Goal: Task Accomplishment & Management: Complete application form

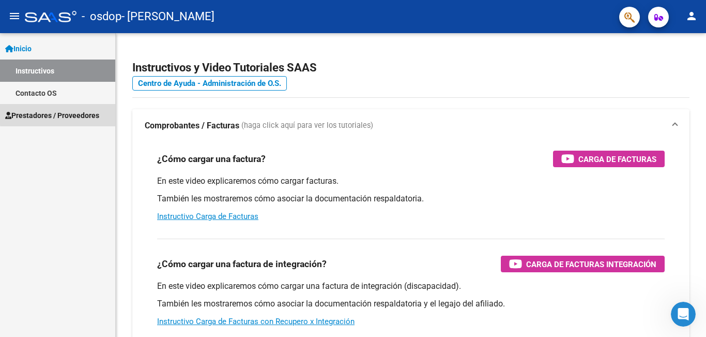
click at [84, 112] on span "Prestadores / Proveedores" at bounding box center [52, 115] width 94 height 11
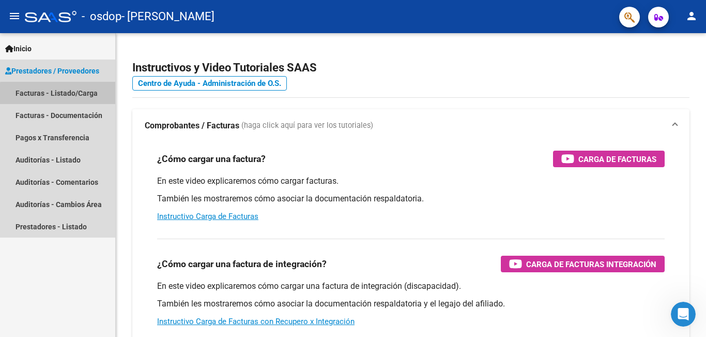
click at [71, 98] on link "Facturas - Listado/Carga" at bounding box center [57, 93] width 115 height 22
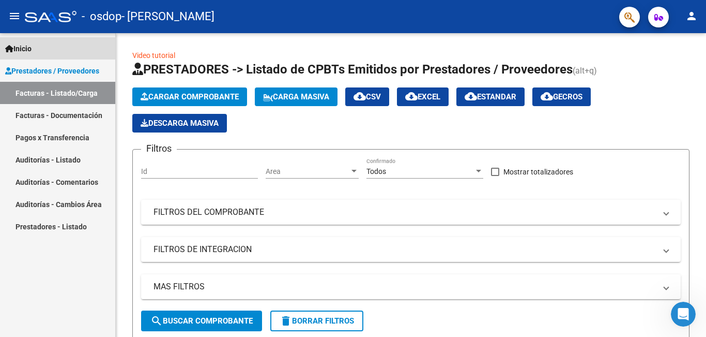
click at [70, 48] on link "Inicio" at bounding box center [57, 48] width 115 height 22
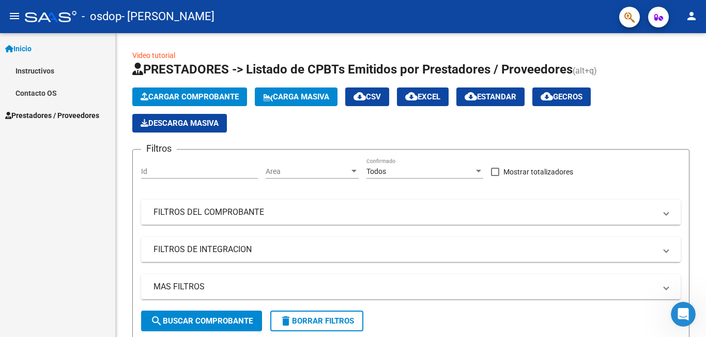
click at [62, 70] on link "Instructivos" at bounding box center [57, 70] width 115 height 22
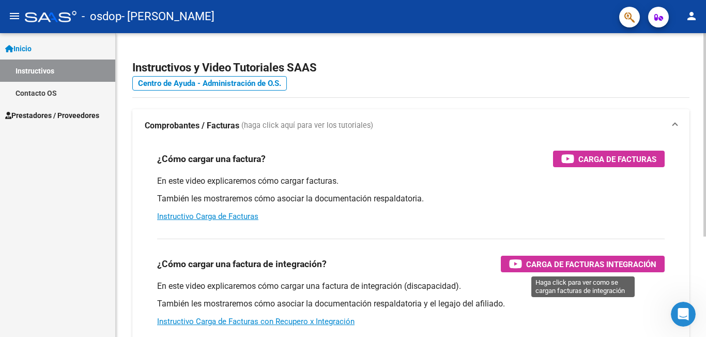
click at [627, 261] on span "Carga de Facturas Integración" at bounding box center [592, 264] width 130 height 13
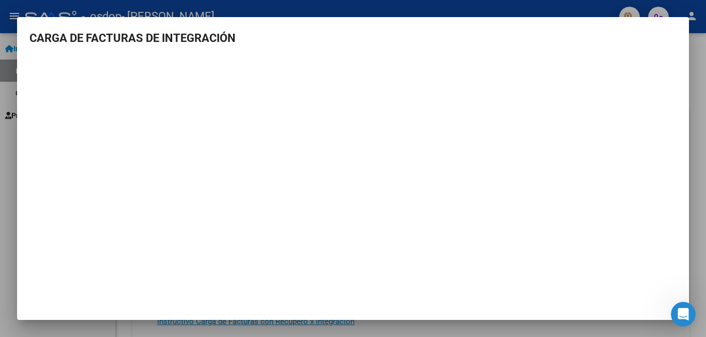
click at [695, 22] on div at bounding box center [353, 168] width 706 height 337
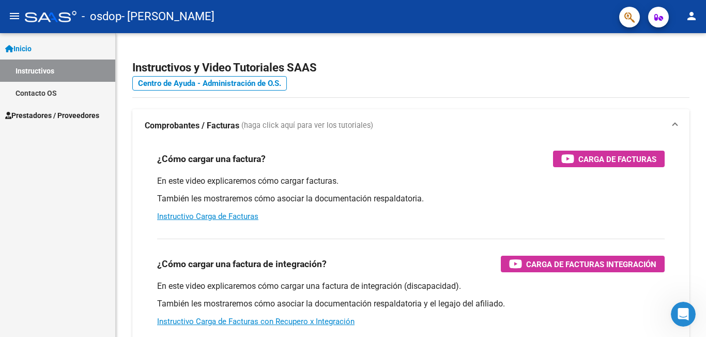
click at [60, 115] on span "Prestadores / Proveedores" at bounding box center [52, 115] width 94 height 11
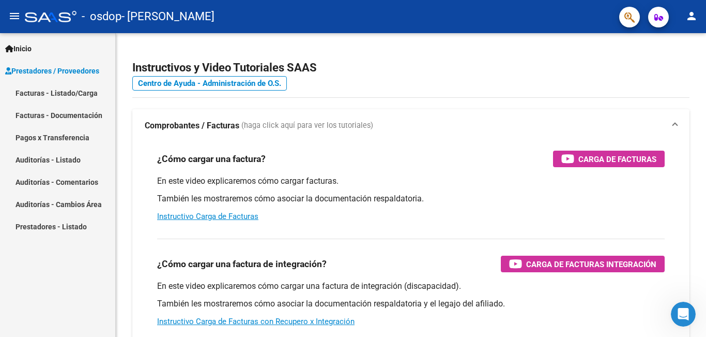
click at [61, 86] on link "Facturas - Listado/Carga" at bounding box center [57, 93] width 115 height 22
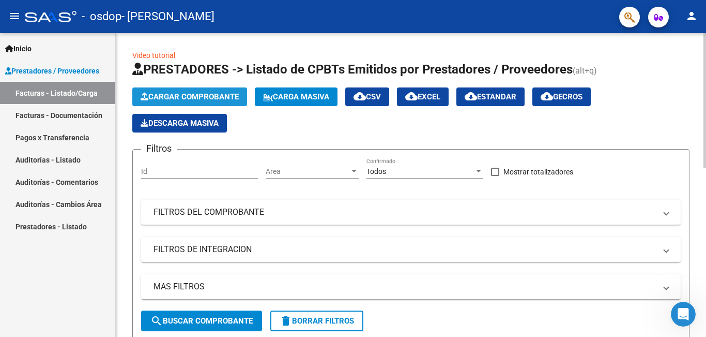
click at [219, 93] on span "Cargar Comprobante" at bounding box center [190, 96] width 98 height 9
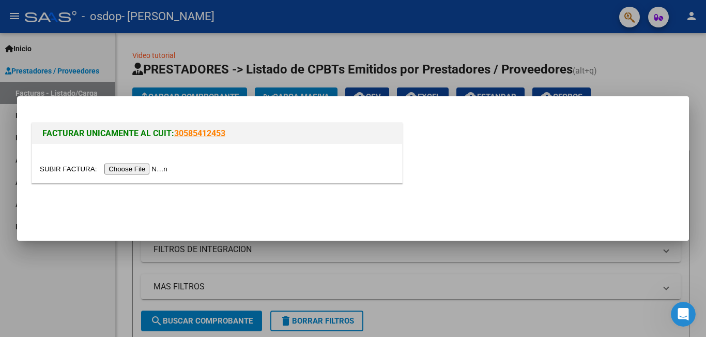
click at [157, 169] on input "file" at bounding box center [105, 168] width 131 height 11
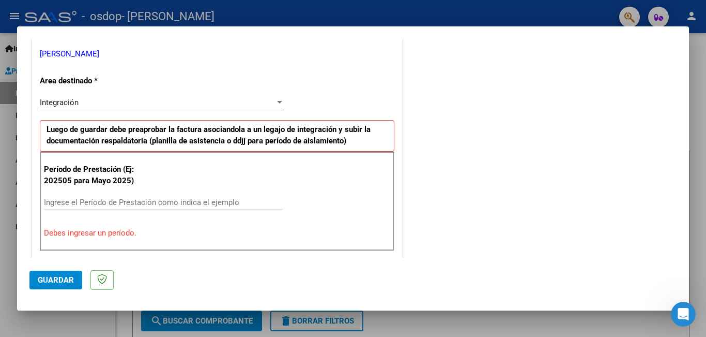
scroll to position [227, 0]
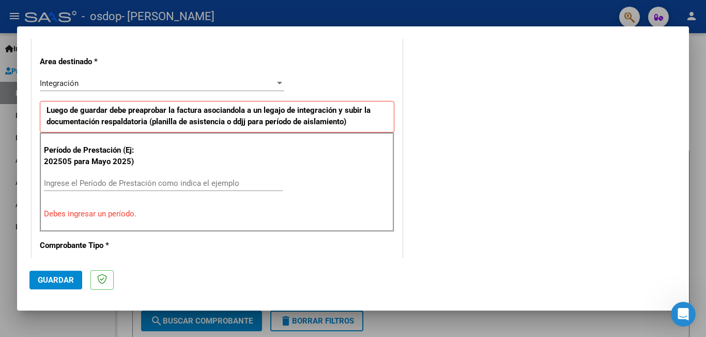
click at [141, 184] on input "Ingrese el Período de Prestación como indica el ejemplo" at bounding box center [163, 182] width 239 height 9
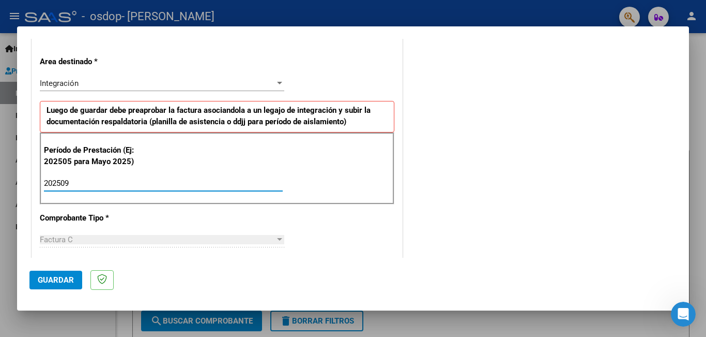
type input "202509"
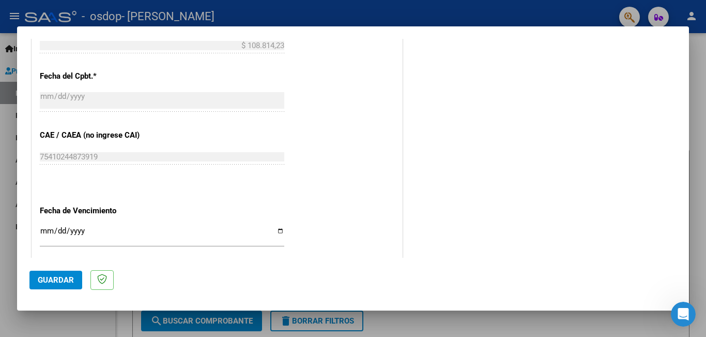
scroll to position [691, 0]
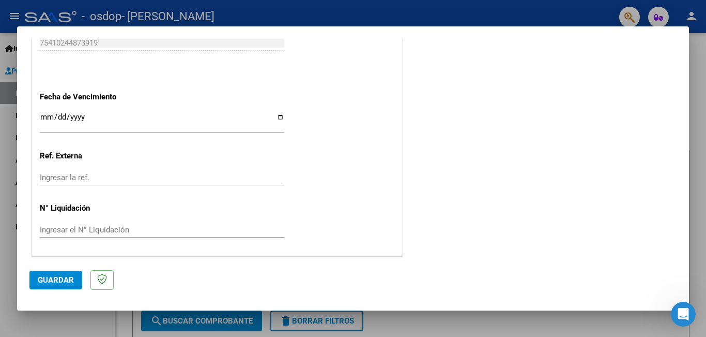
click at [46, 280] on span "Guardar" at bounding box center [56, 279] width 36 height 9
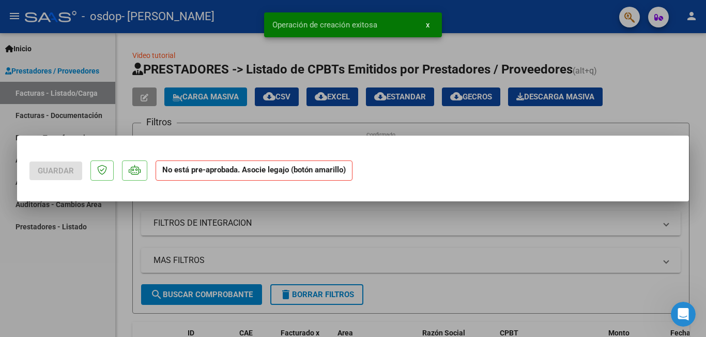
scroll to position [0, 0]
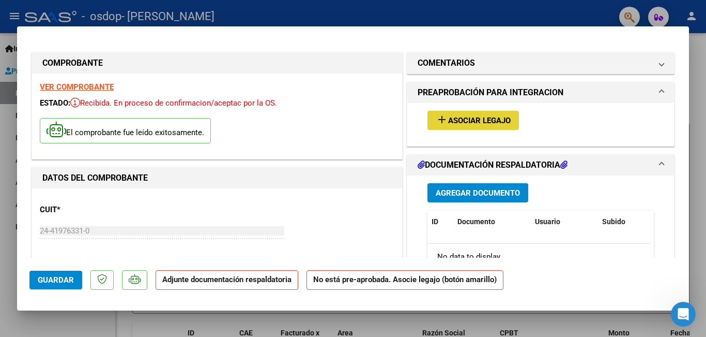
click at [499, 122] on span "Asociar Legajo" at bounding box center [479, 120] width 63 height 9
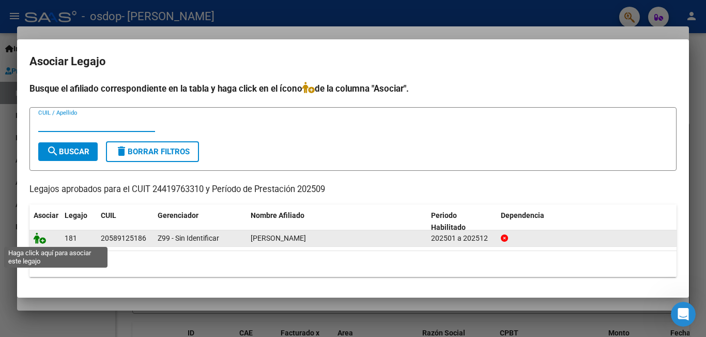
click at [41, 240] on icon at bounding box center [40, 237] width 12 height 11
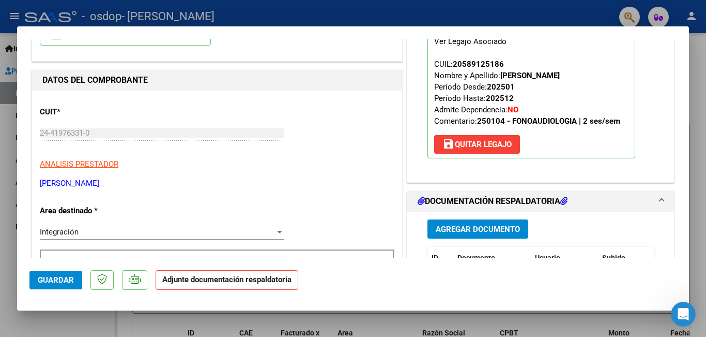
scroll to position [167, 0]
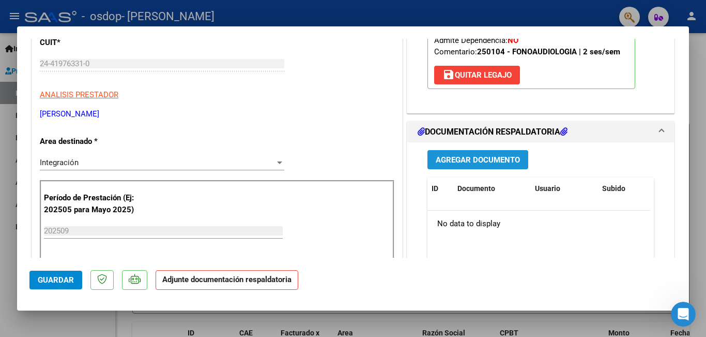
click at [439, 161] on span "Agregar Documento" at bounding box center [478, 159] width 84 height 9
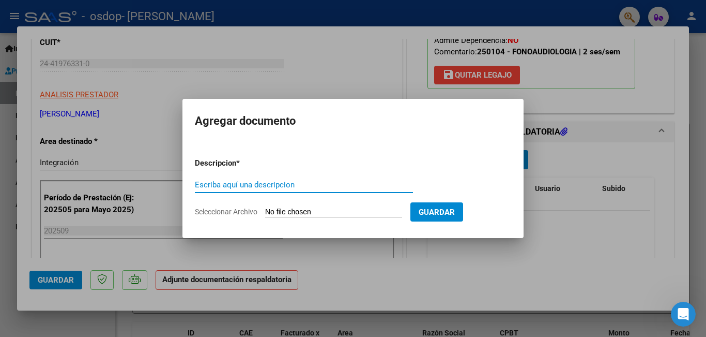
type input "p"
type input "Planilla de asistencia"
click at [388, 209] on input "Seleccionar Archivo" at bounding box center [333, 212] width 137 height 10
type input "C:\fakepath\Planilla de asistencia [DATE].pdf"
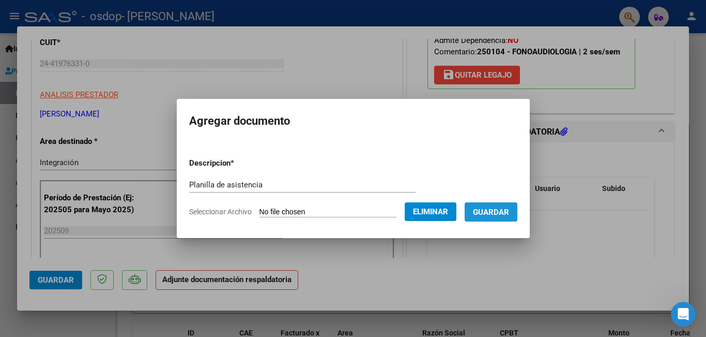
click at [493, 216] on span "Guardar" at bounding box center [491, 211] width 36 height 9
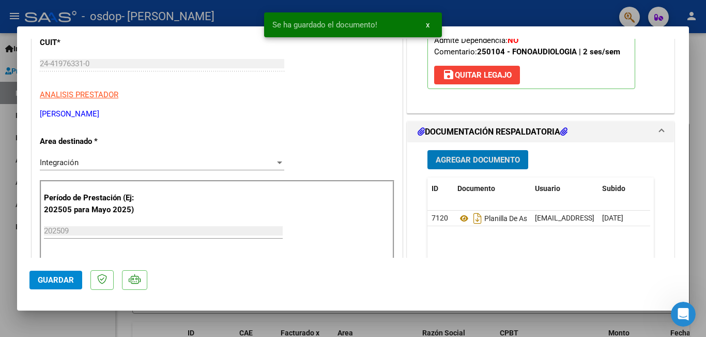
click at [57, 281] on span "Guardar" at bounding box center [56, 279] width 36 height 9
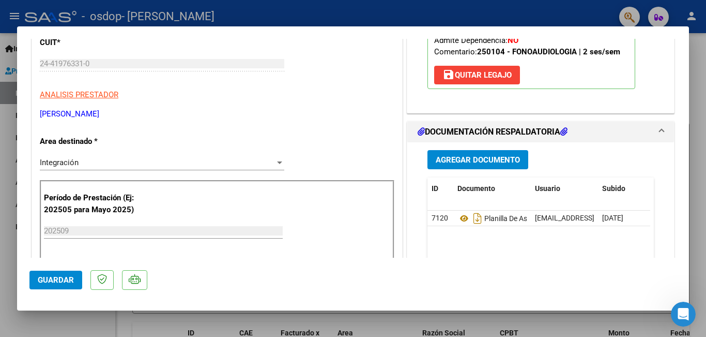
click at [695, 98] on div at bounding box center [353, 168] width 706 height 337
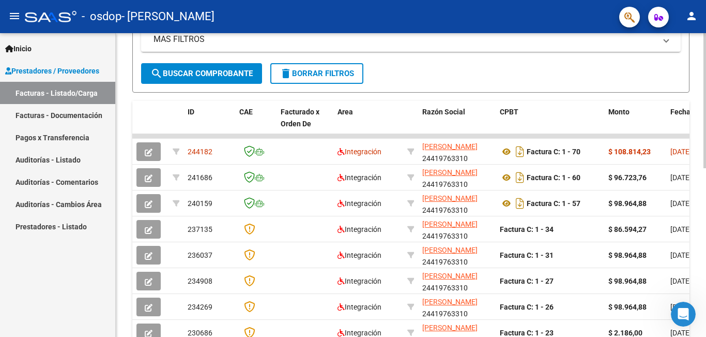
scroll to position [248, 0]
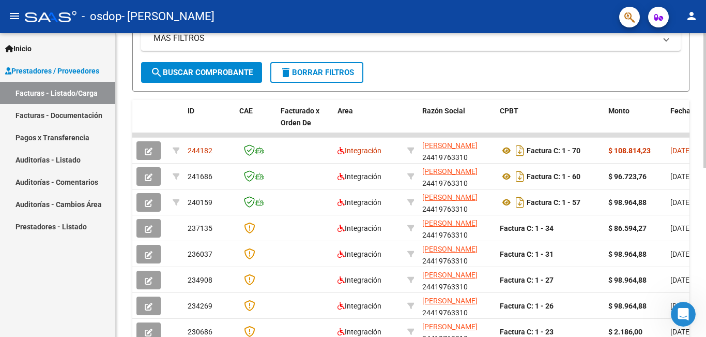
click at [698, 177] on div at bounding box center [705, 213] width 3 height 135
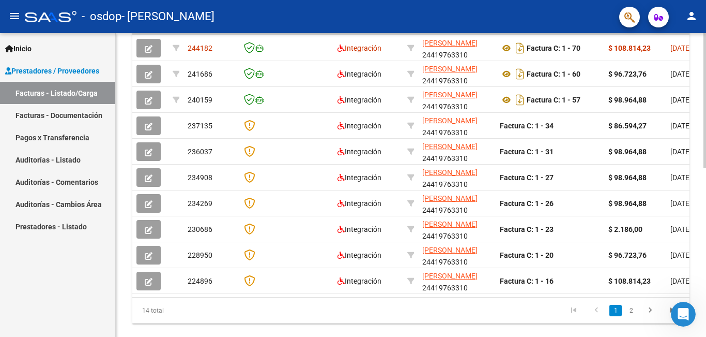
scroll to position [378, 0]
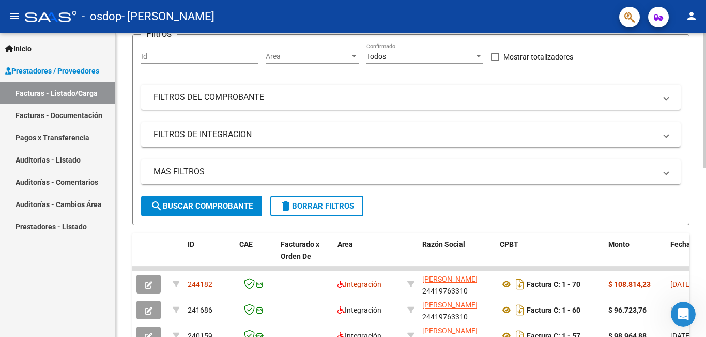
click at [698, 87] on div at bounding box center [705, 152] width 3 height 135
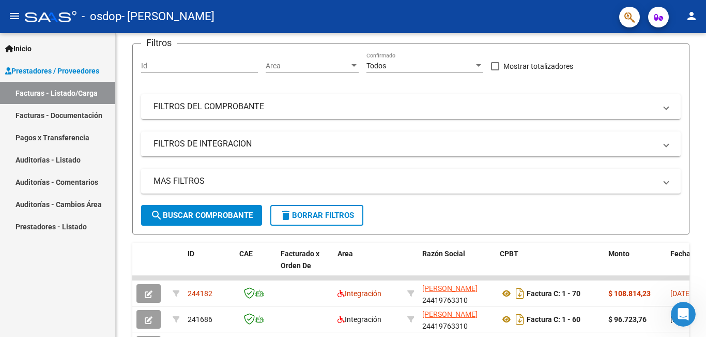
click at [61, 135] on link "Pagos x Transferencia" at bounding box center [57, 137] width 115 height 22
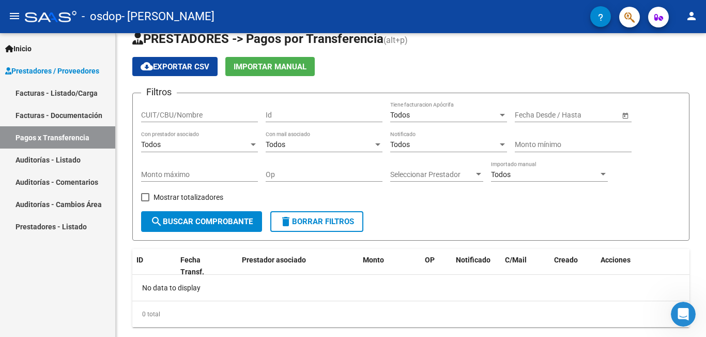
scroll to position [42, 0]
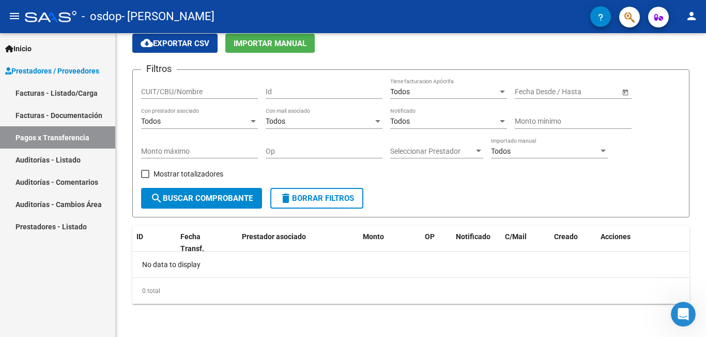
click at [65, 95] on link "Facturas - Listado/Carga" at bounding box center [57, 93] width 115 height 22
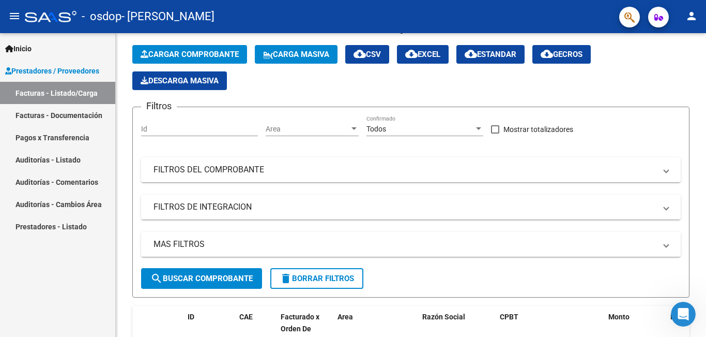
scroll to position [106, 0]
